Goal: Answer question/provide support

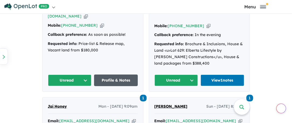
scroll to position [378, 0]
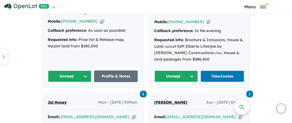
click at [64, 71] on button "Unread" at bounding box center [70, 77] width 44 height 12
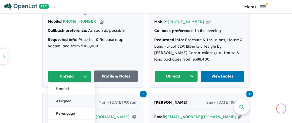
click at [65, 95] on button "Assigned" at bounding box center [71, 101] width 47 height 12
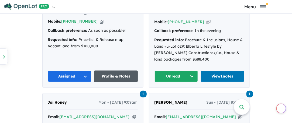
click at [118, 72] on link "Profile & Notes" at bounding box center [116, 77] width 44 height 12
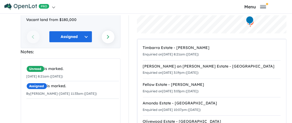
scroll to position [81, 0]
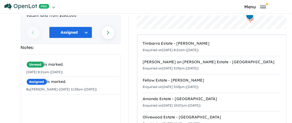
click at [0, 94] on div "512 Enquiries for Timbarra Estate - [PERSON_NAME] Previous enquiry Next enquiry…" at bounding box center [146, 70] width 292 height 110
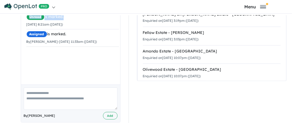
scroll to position [130, 0]
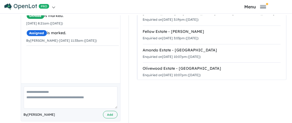
drag, startPoint x: 23, startPoint y: 112, endPoint x: 32, endPoint y: 112, distance: 8.6
click at [32, 112] on div "By [PERSON_NAME] Add" at bounding box center [70, 103] width 99 height 38
click at [40, 112] on span "By [PERSON_NAME]" at bounding box center [40, 114] width 32 height 5
click at [165, 84] on section "Recent Activities: © Mapbox © OpenStreetMap Improve this map Timbarra Estate - …" at bounding box center [212, 18] width 150 height 230
click at [40, 87] on textarea at bounding box center [71, 98] width 94 height 22
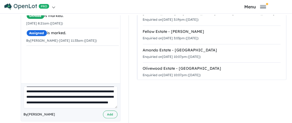
scroll to position [13, 0]
type textarea "**********"
click at [108, 111] on button "Add" at bounding box center [110, 115] width 15 height 8
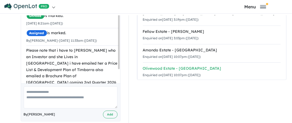
scroll to position [12, 0]
